Goal: Task Accomplishment & Management: Use online tool/utility

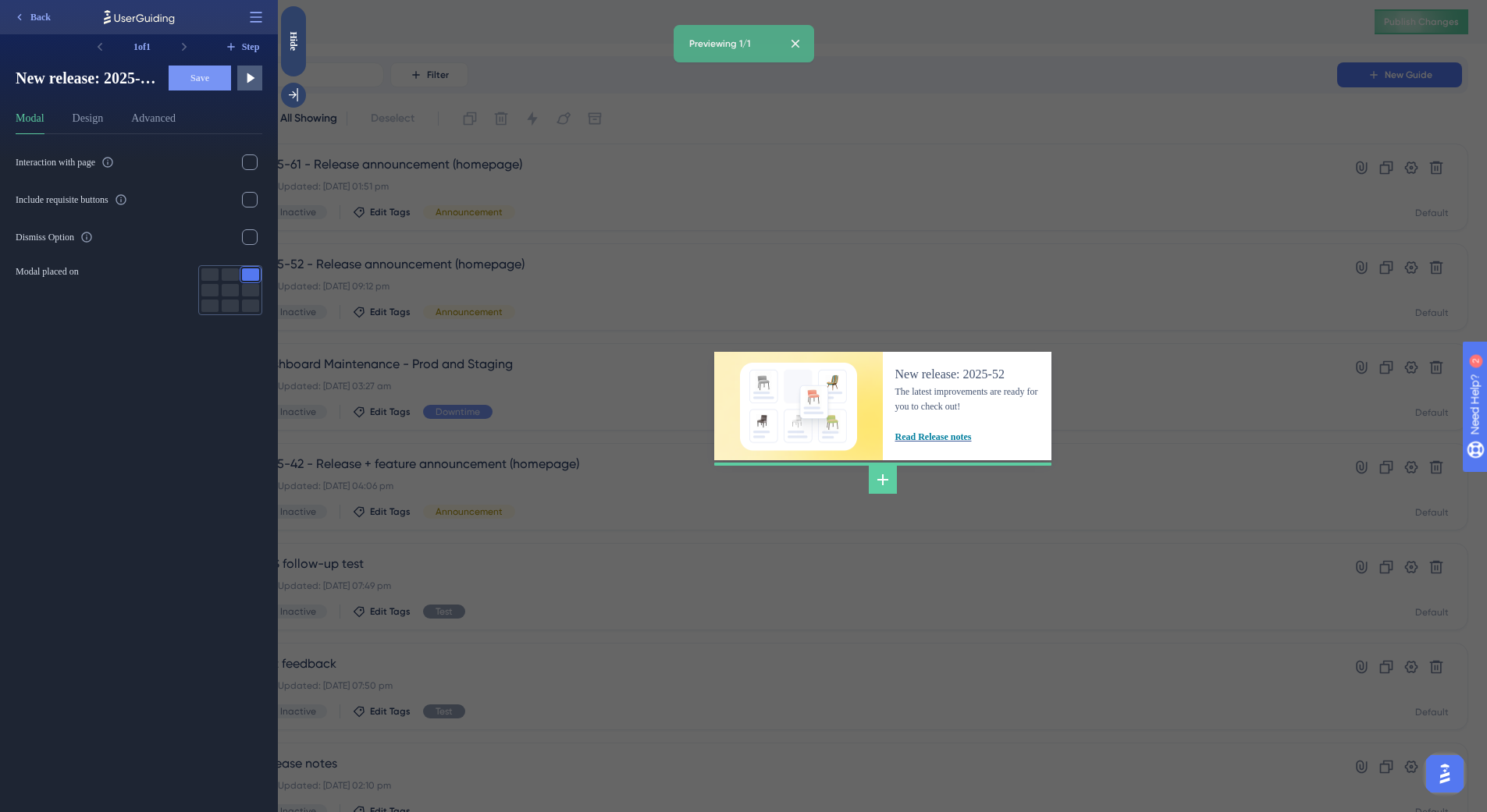
click at [617, 148] on div "New release: 2025-52 The latest improvements are ready for you to check out! Re…" at bounding box center [882, 406] width 1209 height 812
click at [622, 179] on div "New release: 2025-52 The latest improvements are ready for you to check out! Re…" at bounding box center [882, 406] width 1209 height 812
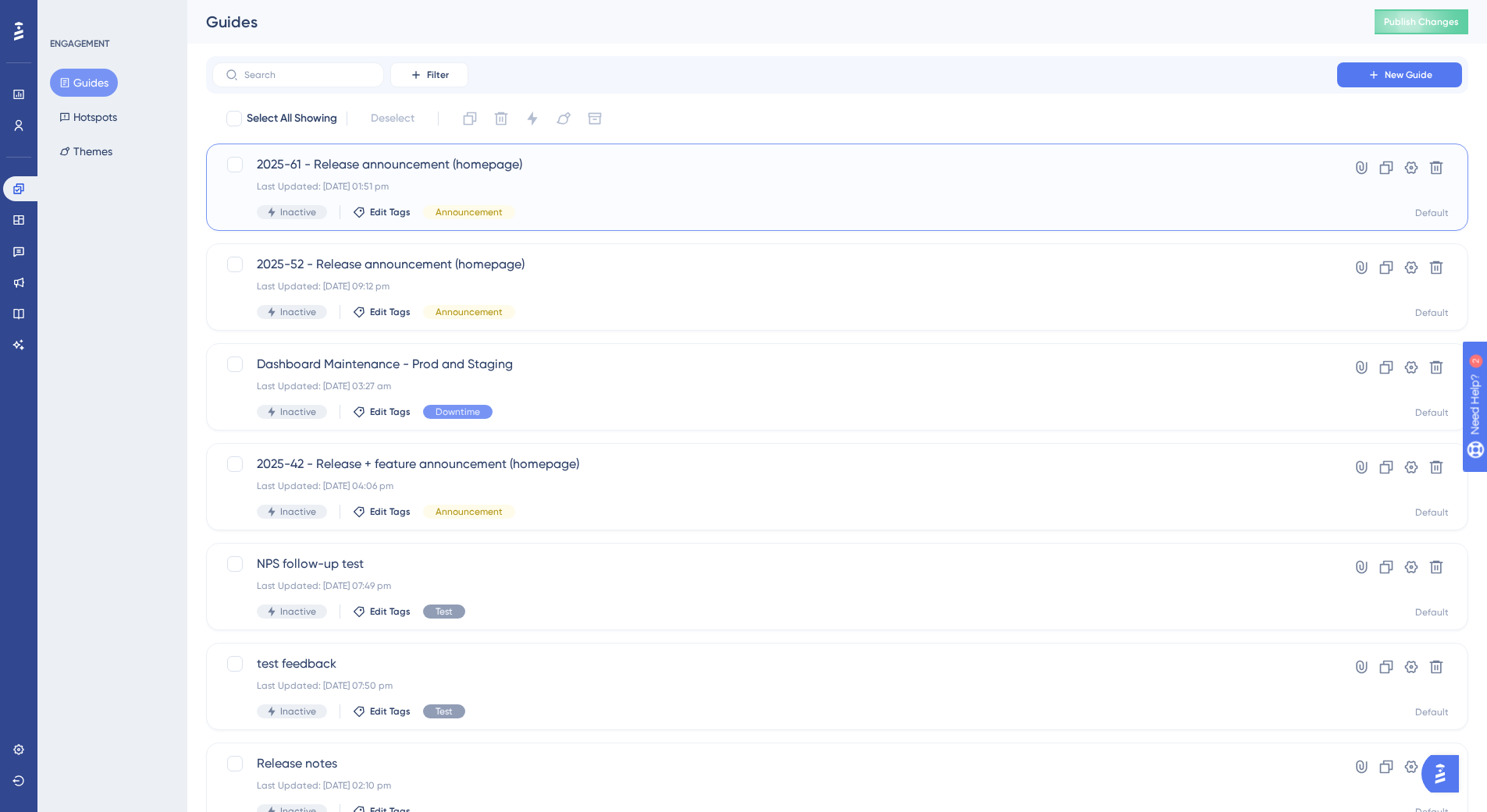
click at [561, 181] on div "Last Updated: 20 Aug 2025 01:51 pm" at bounding box center [775, 186] width 1036 height 12
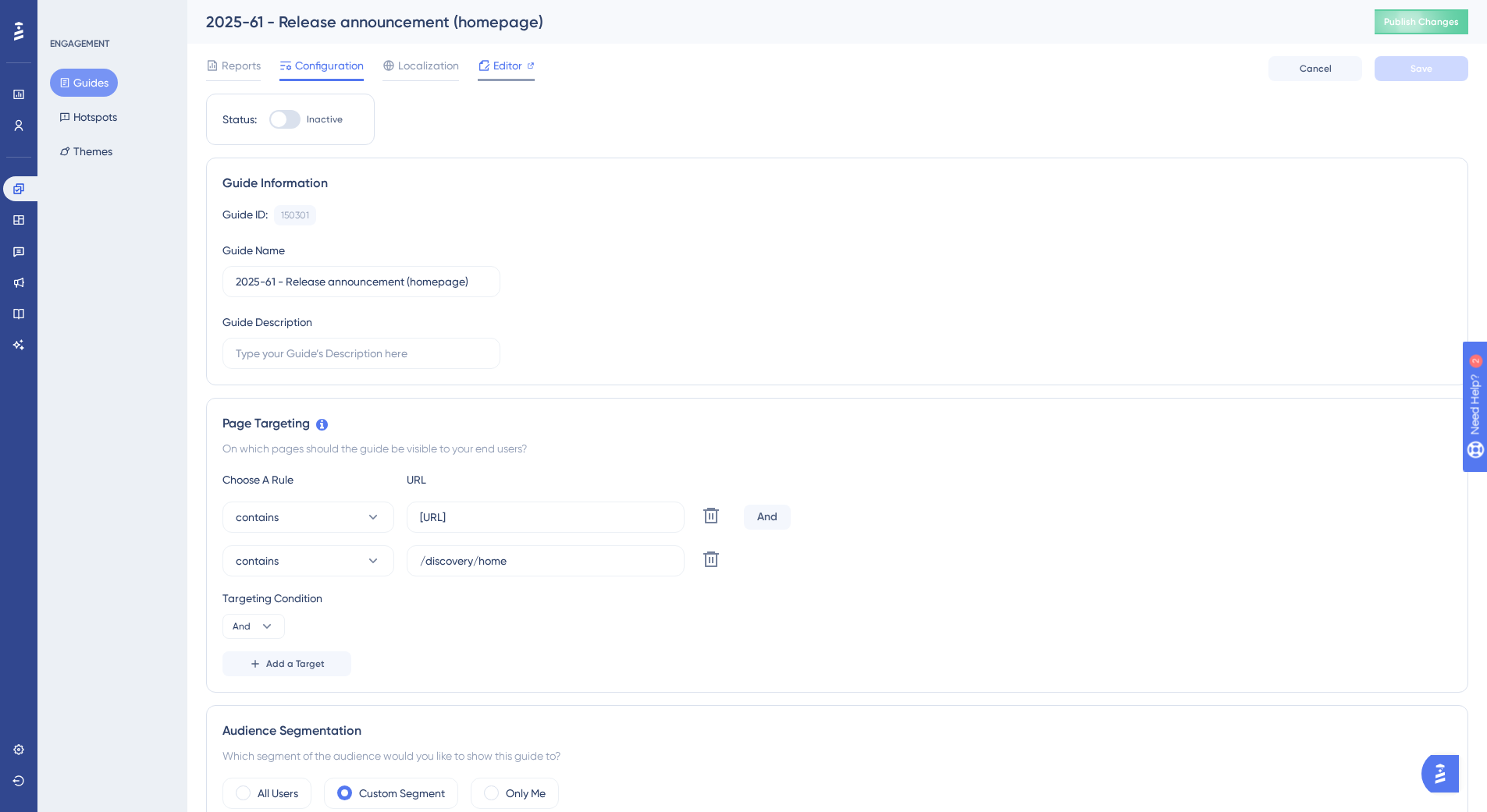
click at [484, 61] on icon at bounding box center [484, 65] width 12 height 12
click at [490, 78] on div at bounding box center [507, 79] width 57 height 2
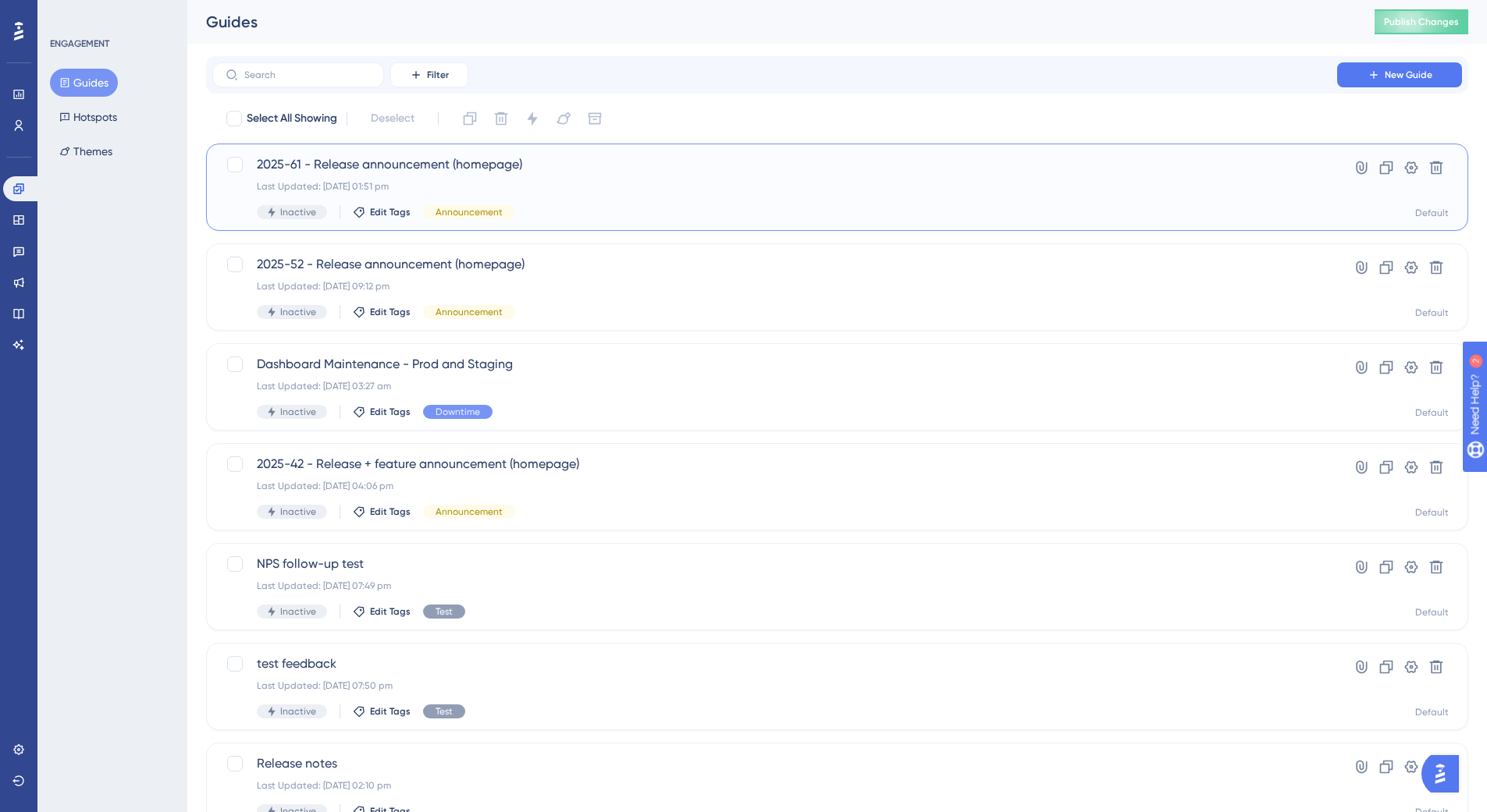
click at [623, 183] on div "Last Updated: 20 Aug 2025 01:51 pm" at bounding box center [775, 186] width 1036 height 12
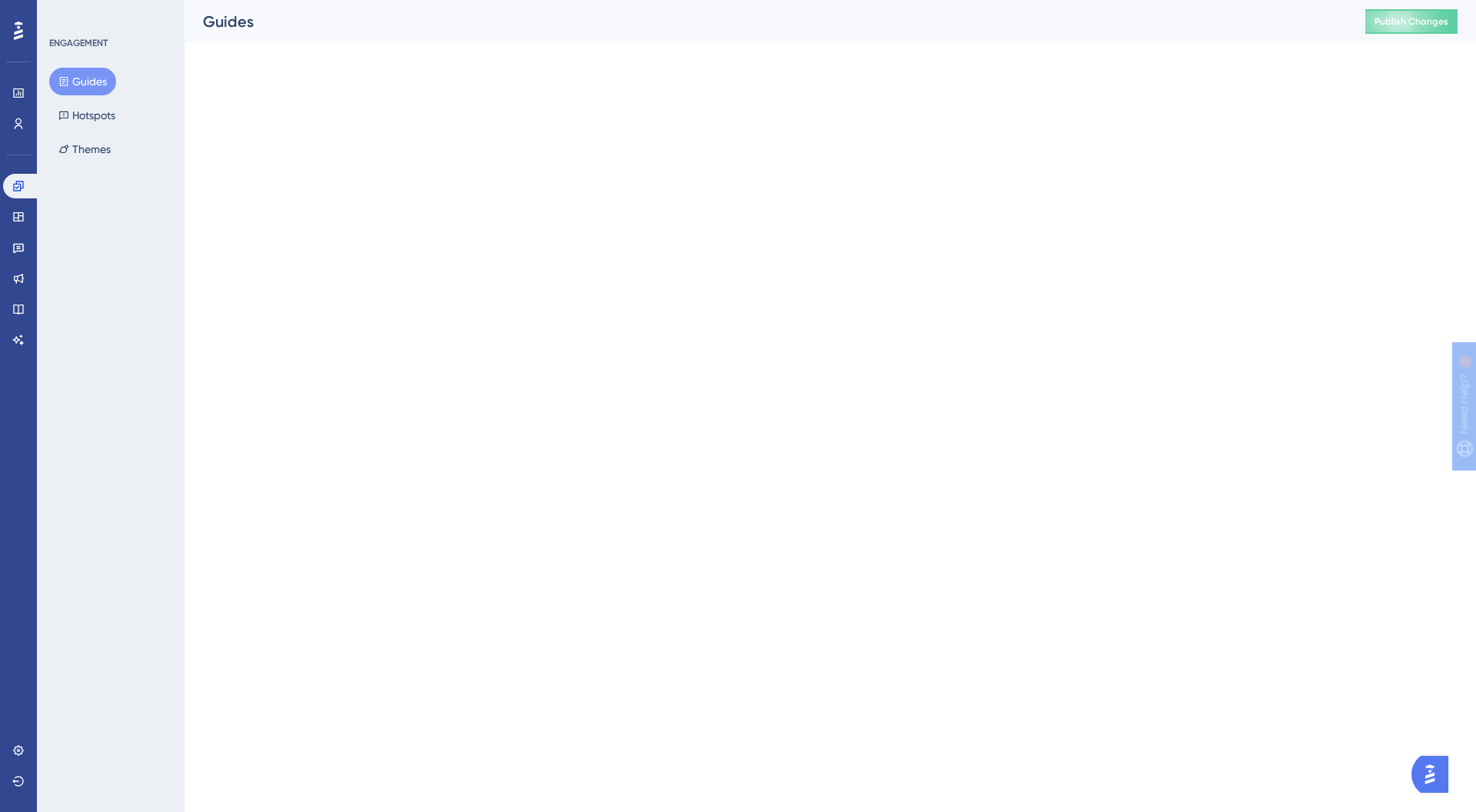
click at [613, 0] on html "Performance Users Engagement Widgets Feedback Product Updates Knowledge Base AI…" at bounding box center [738, 0] width 1476 height 0
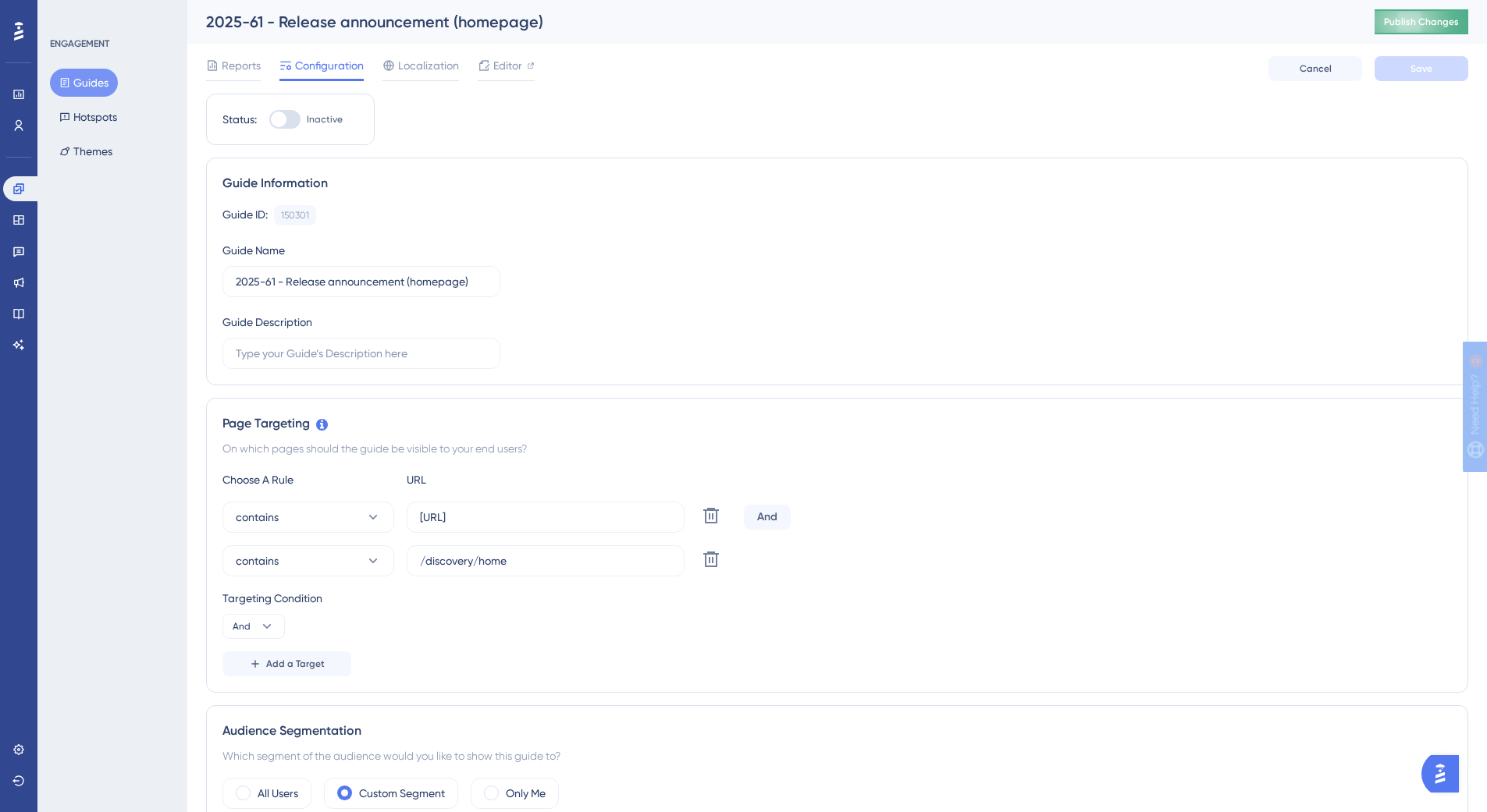
click at [1395, 25] on button "Publish Changes" at bounding box center [1421, 21] width 94 height 25
click at [478, 77] on div "Editor" at bounding box center [507, 69] width 57 height 25
